Goal: Entertainment & Leisure: Browse casually

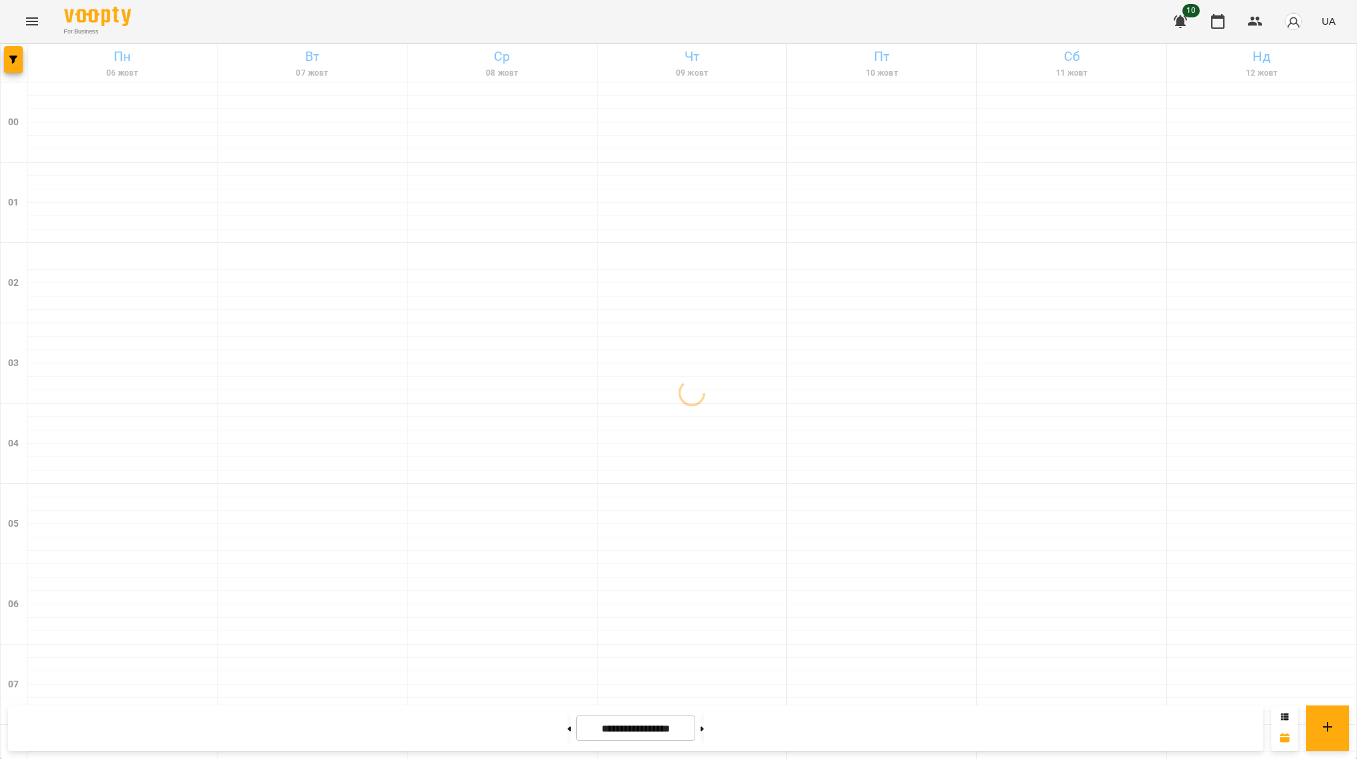
click at [33, 21] on icon "Menu" at bounding box center [32, 21] width 12 height 8
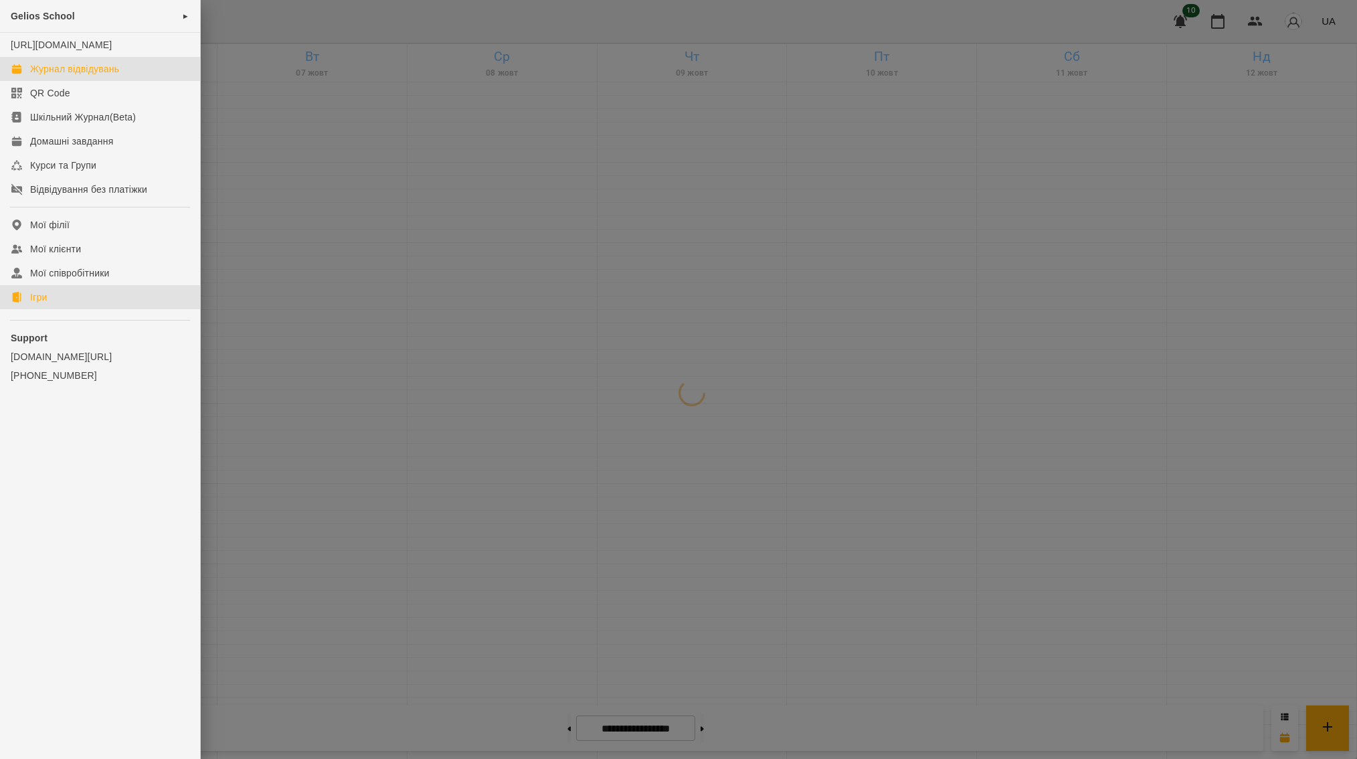
click at [41, 304] on div "Ігри" at bounding box center [38, 296] width 17 height 13
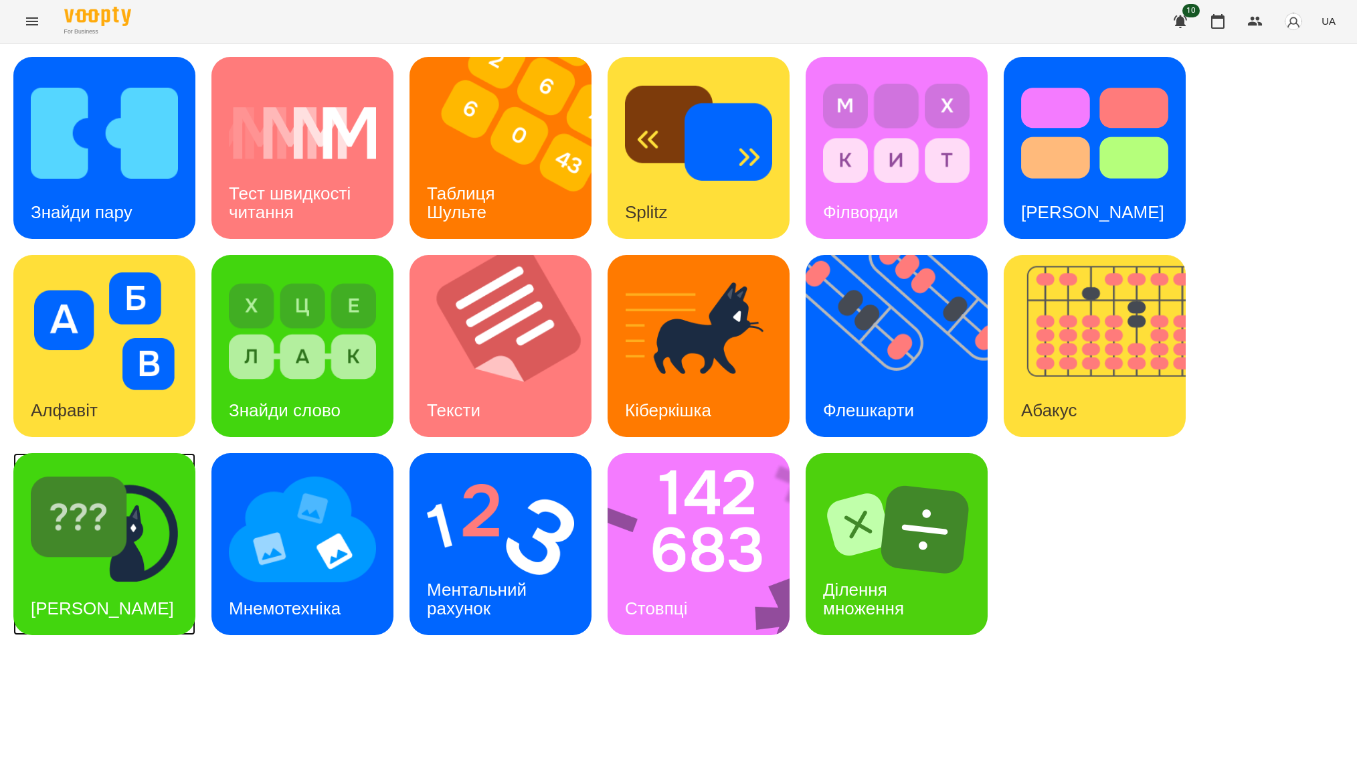
click at [88, 529] on img at bounding box center [104, 529] width 147 height 118
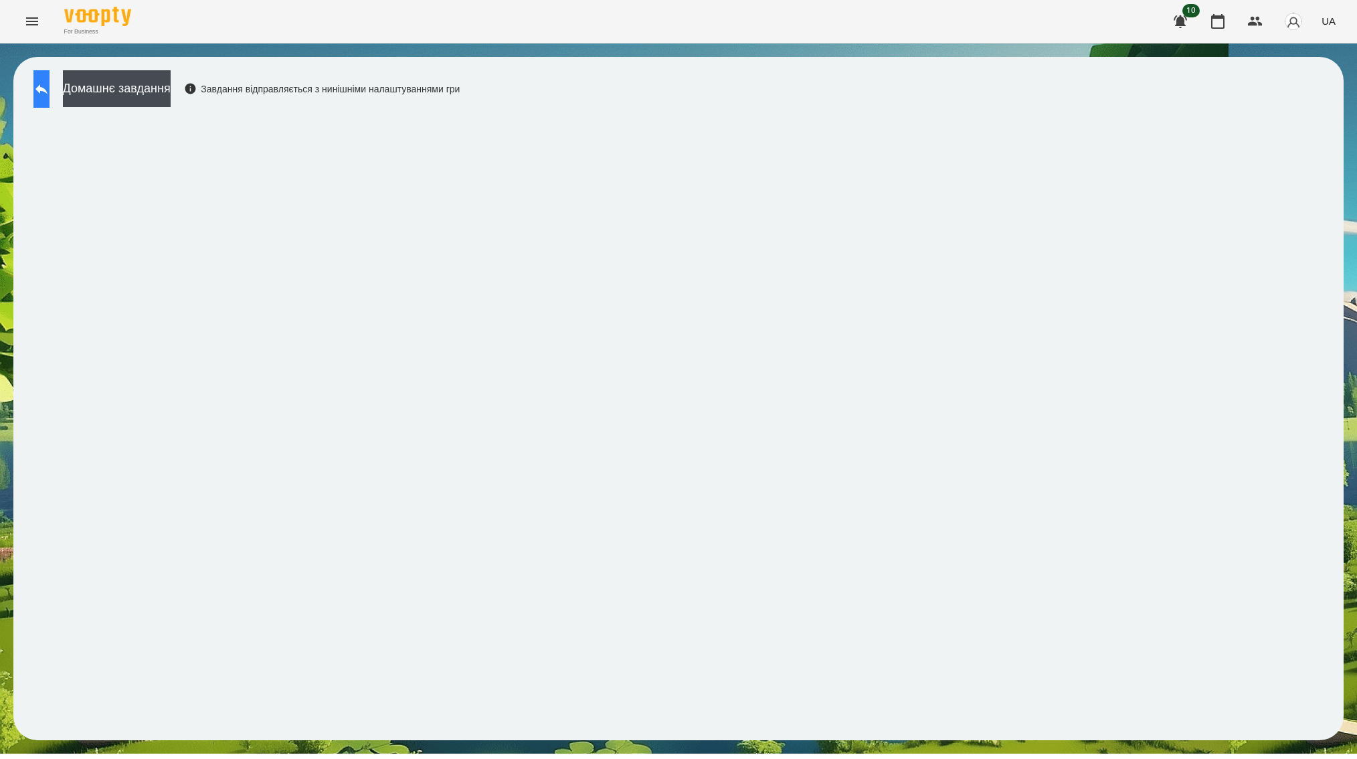
click at [50, 92] on button at bounding box center [41, 88] width 16 height 37
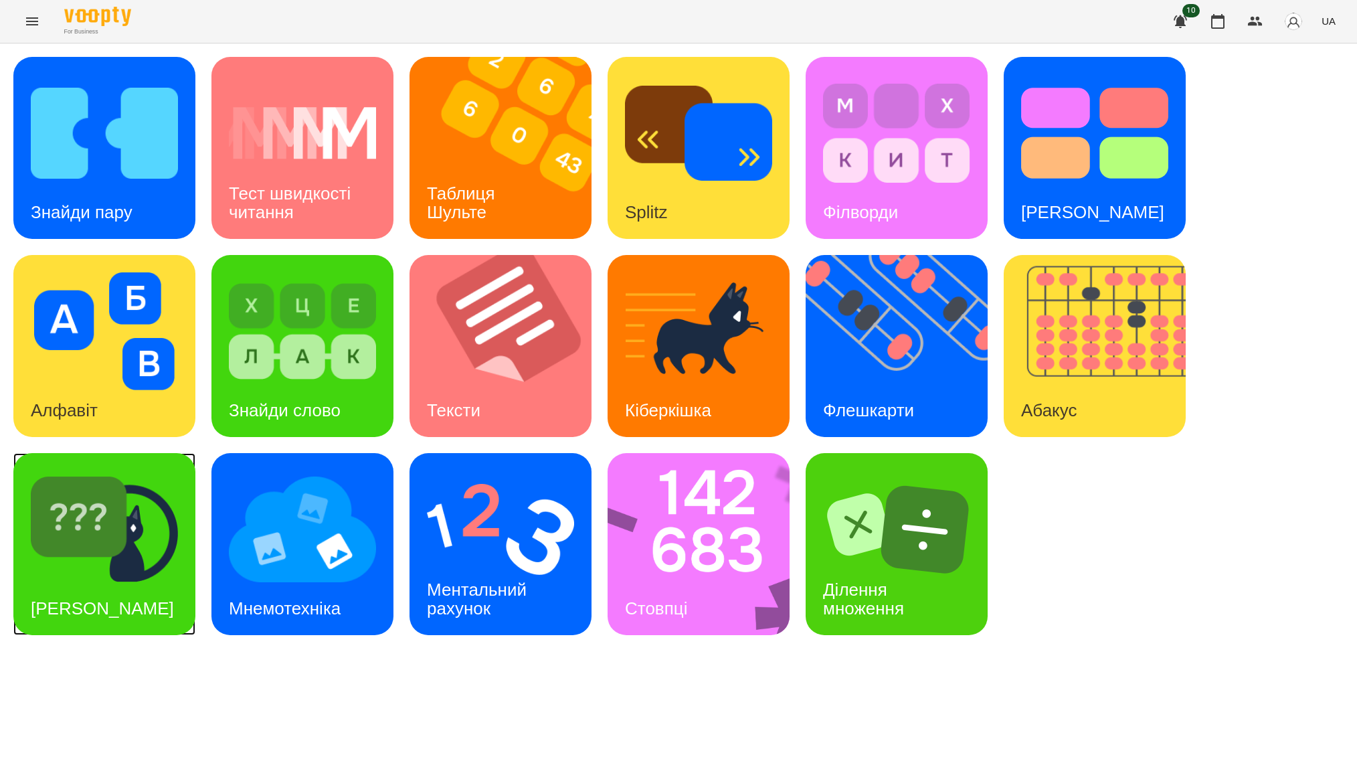
click at [88, 598] on h3 "[PERSON_NAME]" at bounding box center [102, 608] width 143 height 20
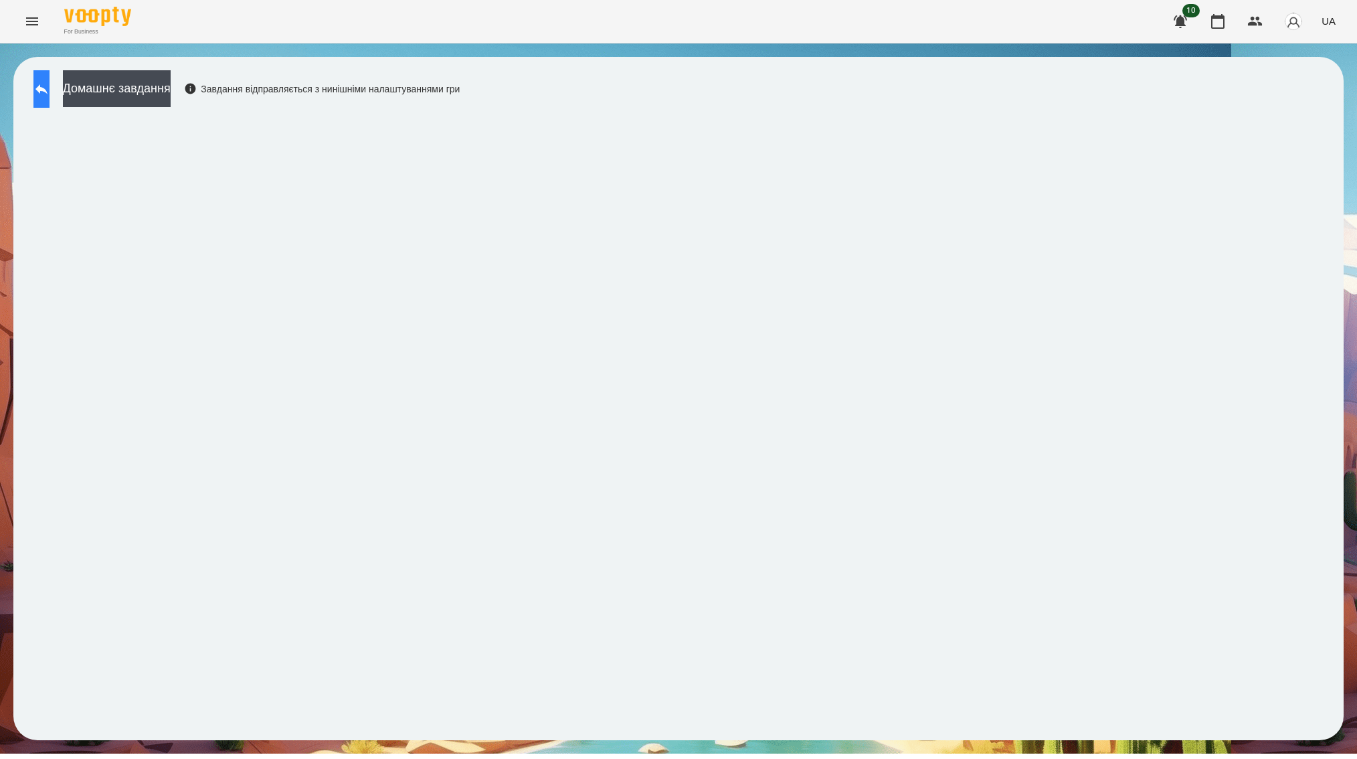
click at [44, 77] on button at bounding box center [41, 88] width 16 height 37
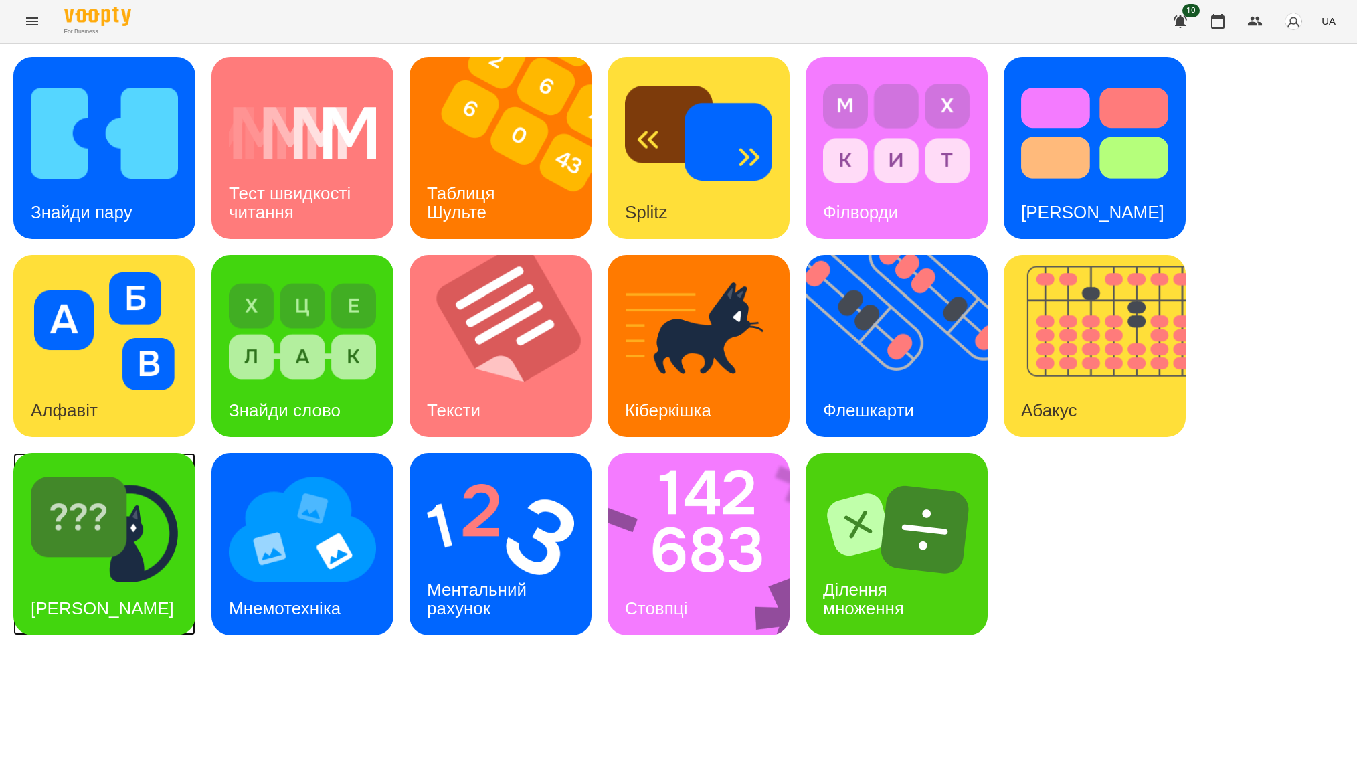
click at [162, 559] on img at bounding box center [104, 529] width 147 height 118
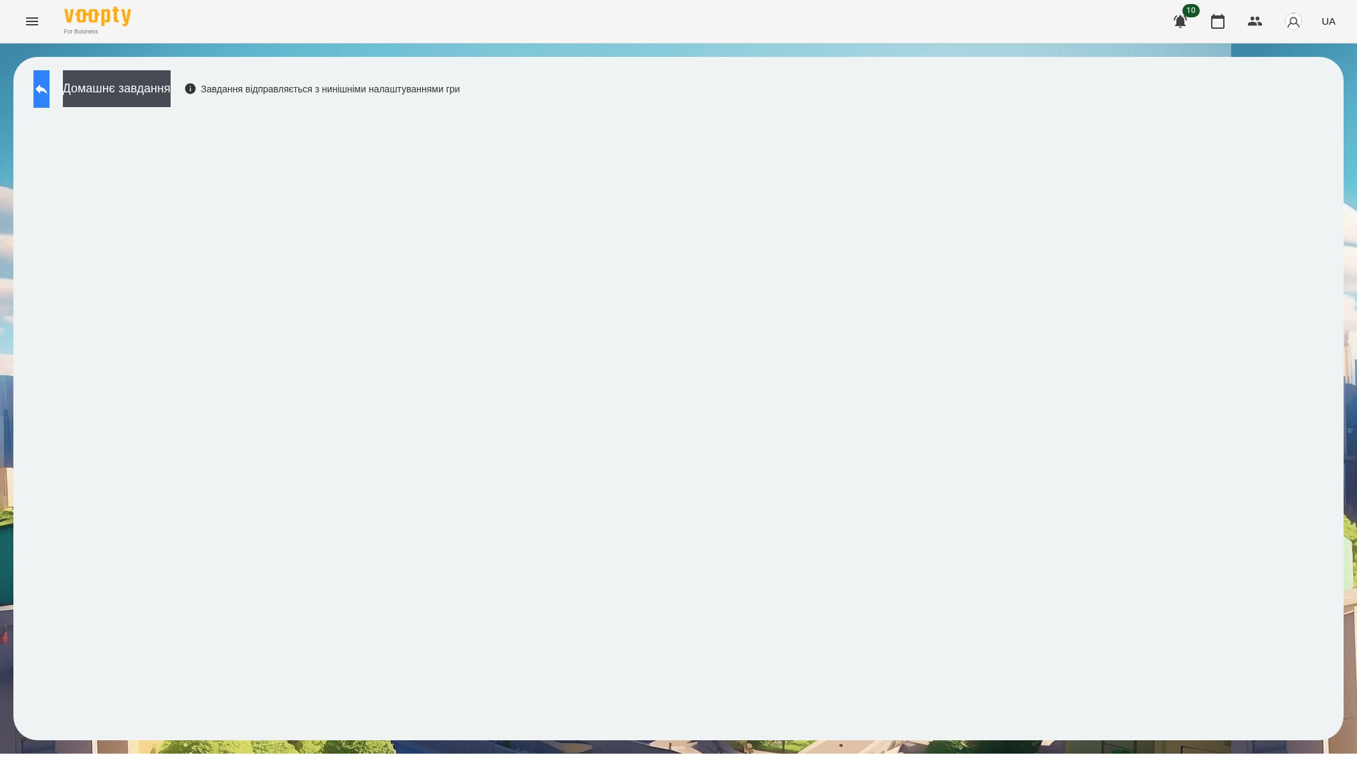
click at [48, 87] on icon at bounding box center [41, 89] width 12 height 10
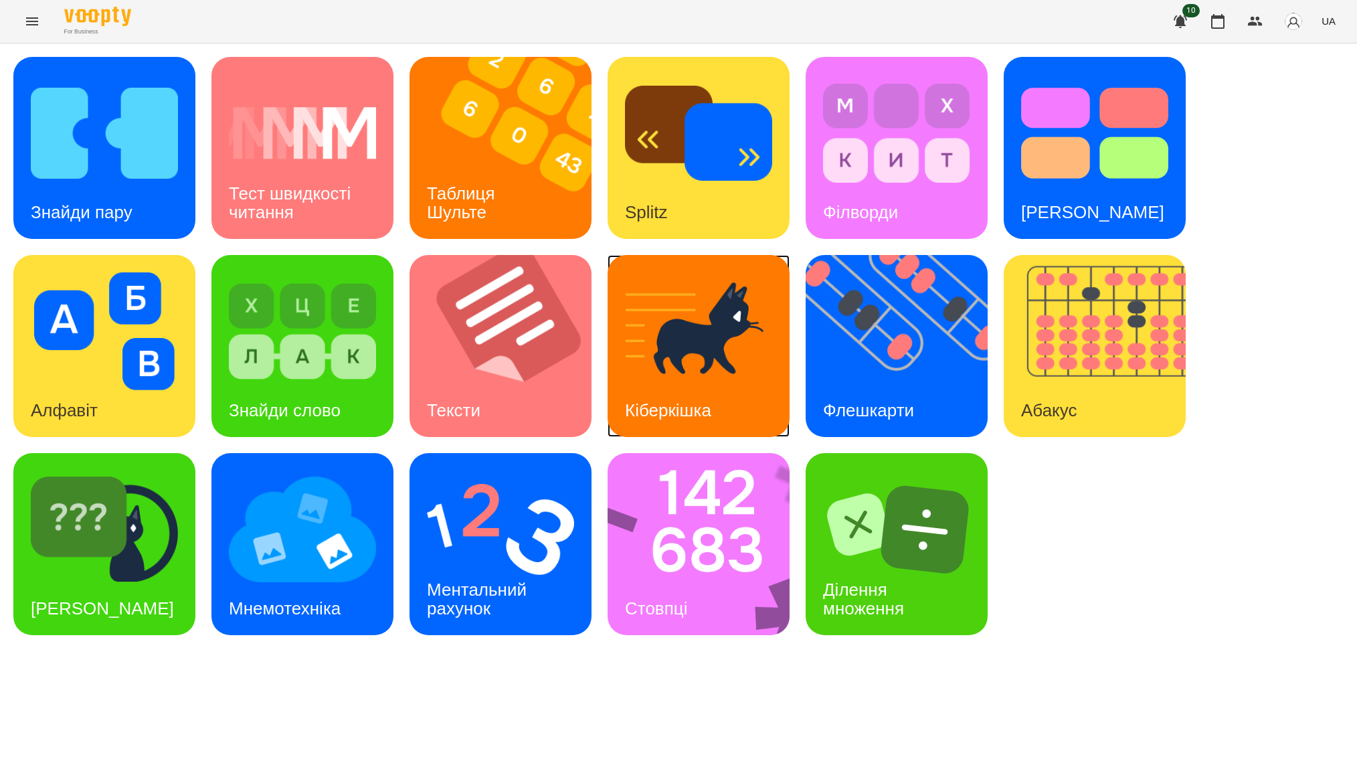
click at [736, 349] on img at bounding box center [698, 331] width 147 height 118
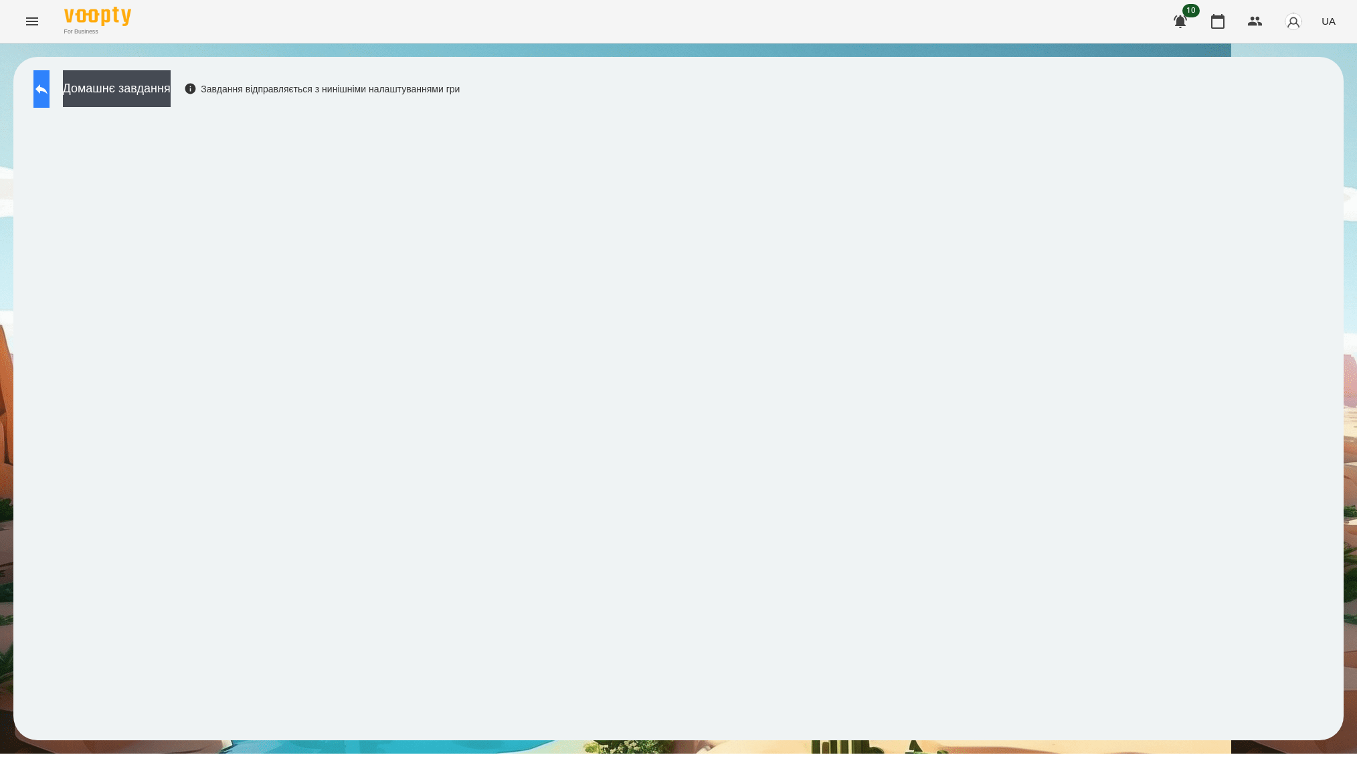
click at [50, 84] on icon at bounding box center [41, 89] width 16 height 16
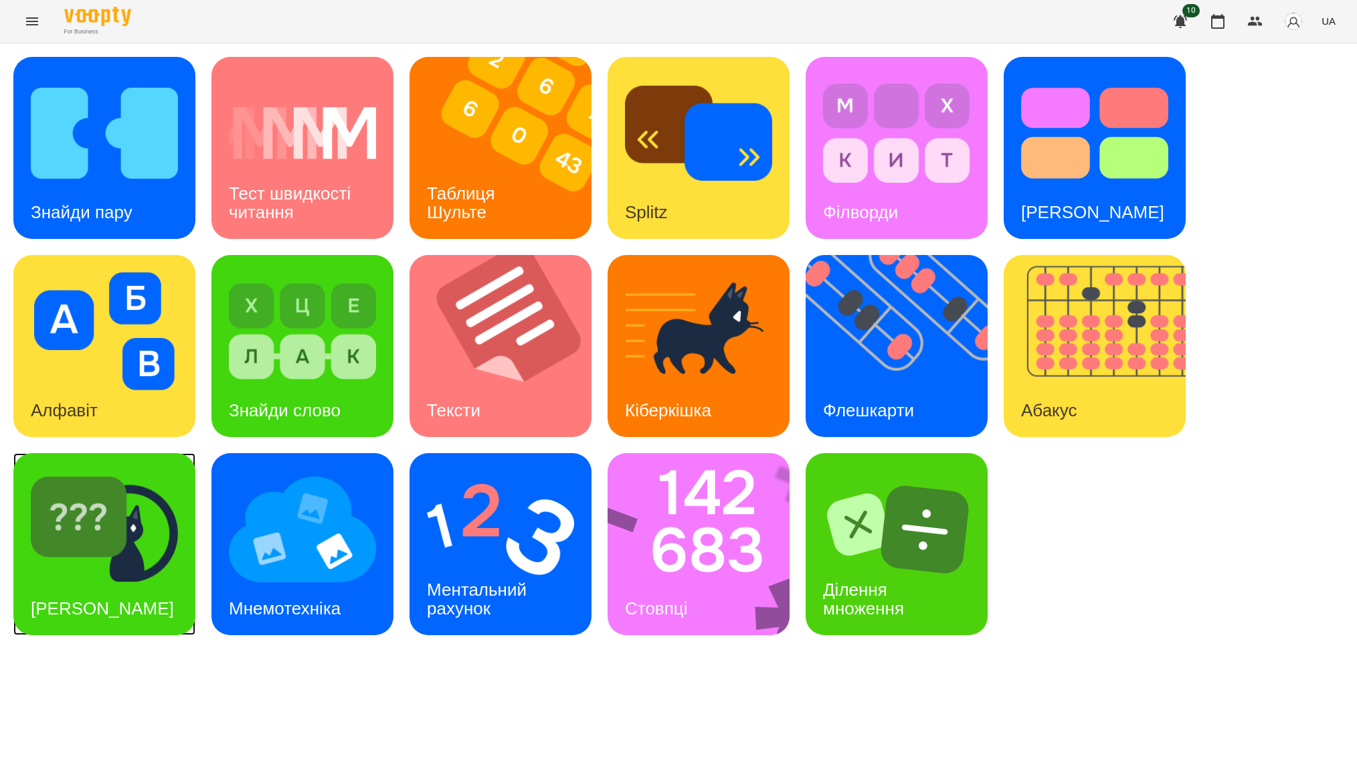
click at [18, 586] on div "[PERSON_NAME]" at bounding box center [102, 608] width 178 height 53
